Goal: Transaction & Acquisition: Book appointment/travel/reservation

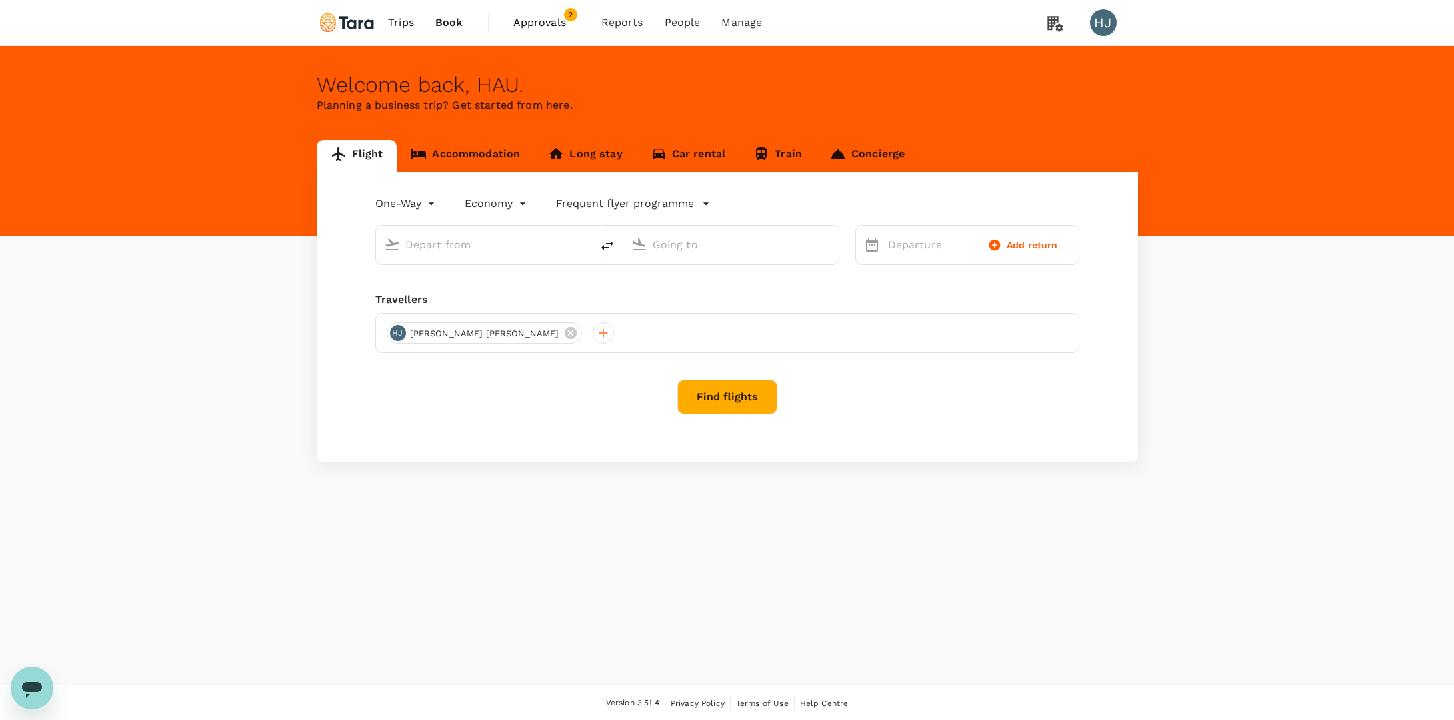
type input "roundtrip"
type input "Soekarno-Hatta Intl (CGK)"
type input "Singapore Changi (SIN)"
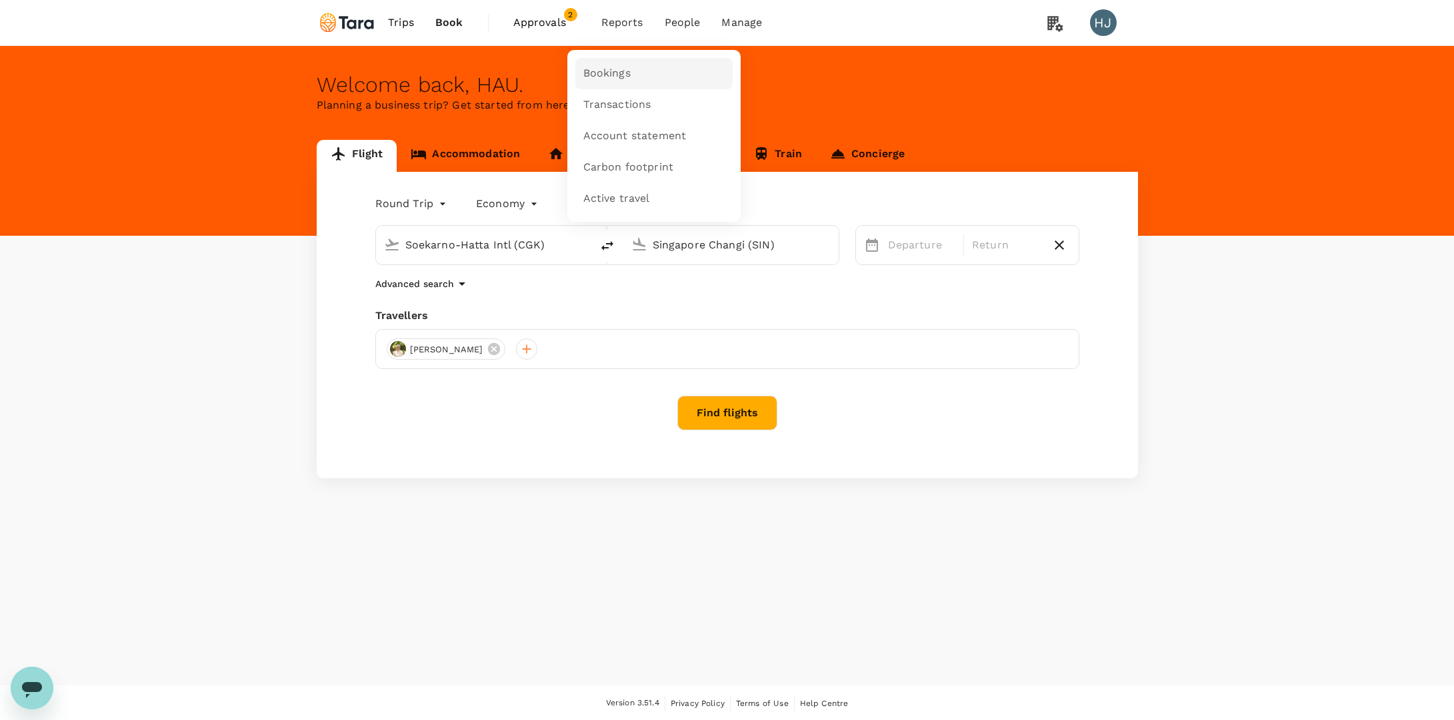
click at [609, 71] on span "Bookings" at bounding box center [606, 73] width 47 height 15
